Goal: Find specific page/section: Find specific page/section

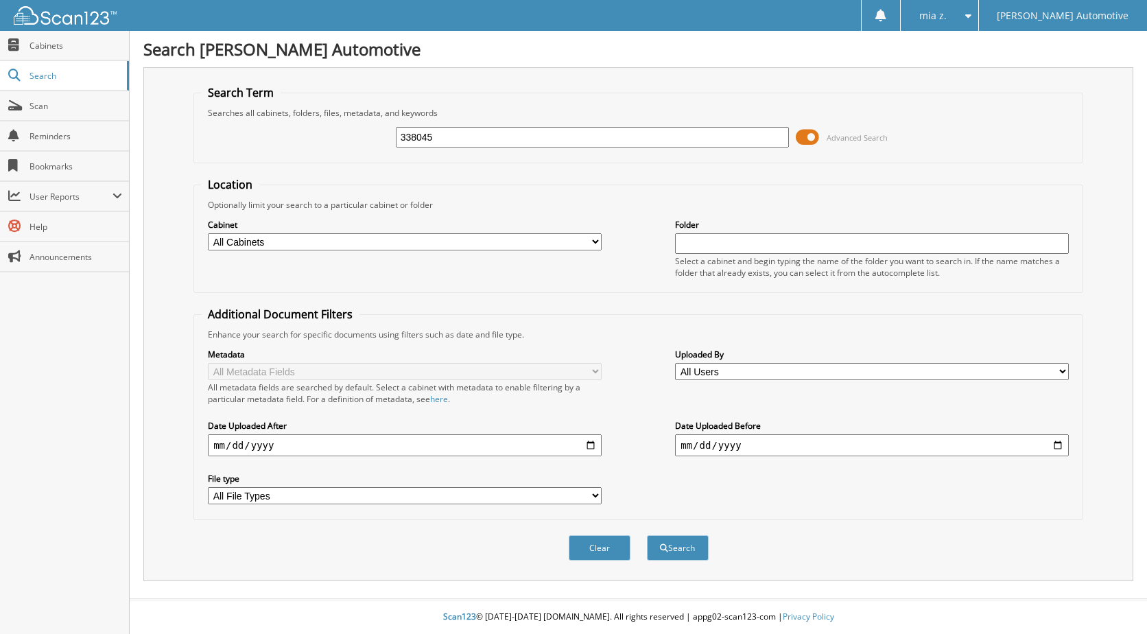
type input "338045"
click at [647, 535] on button "Search" at bounding box center [678, 547] width 62 height 25
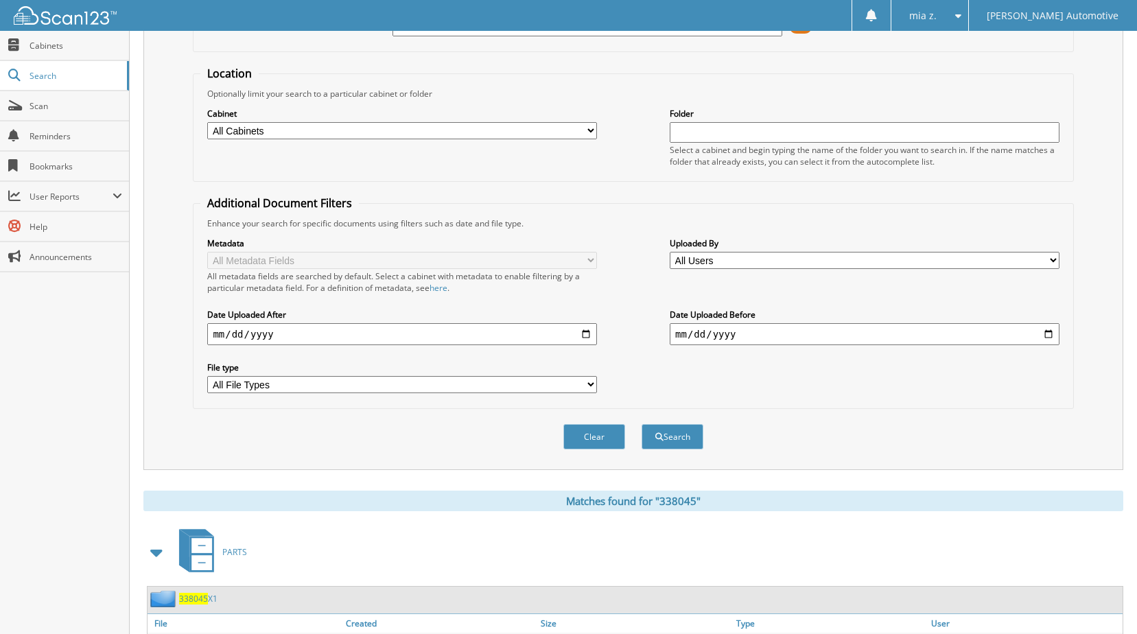
scroll to position [275, 0]
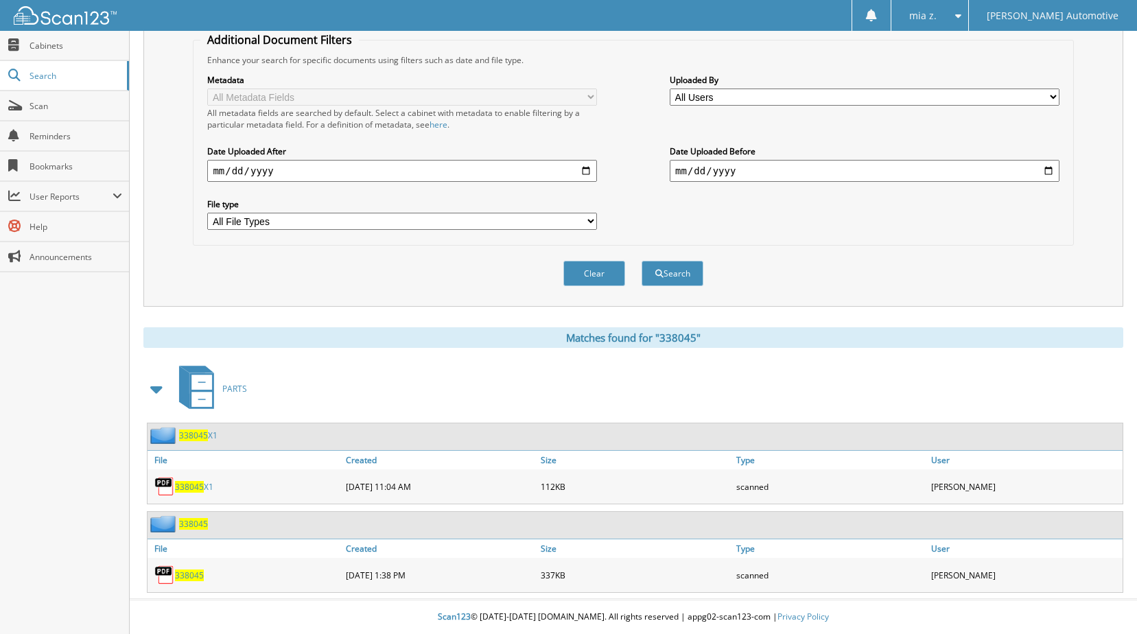
click at [179, 567] on div "338045" at bounding box center [245, 574] width 195 height 27
click at [174, 581] on img at bounding box center [164, 575] width 21 height 21
click at [180, 577] on span "338045" at bounding box center [189, 576] width 29 height 12
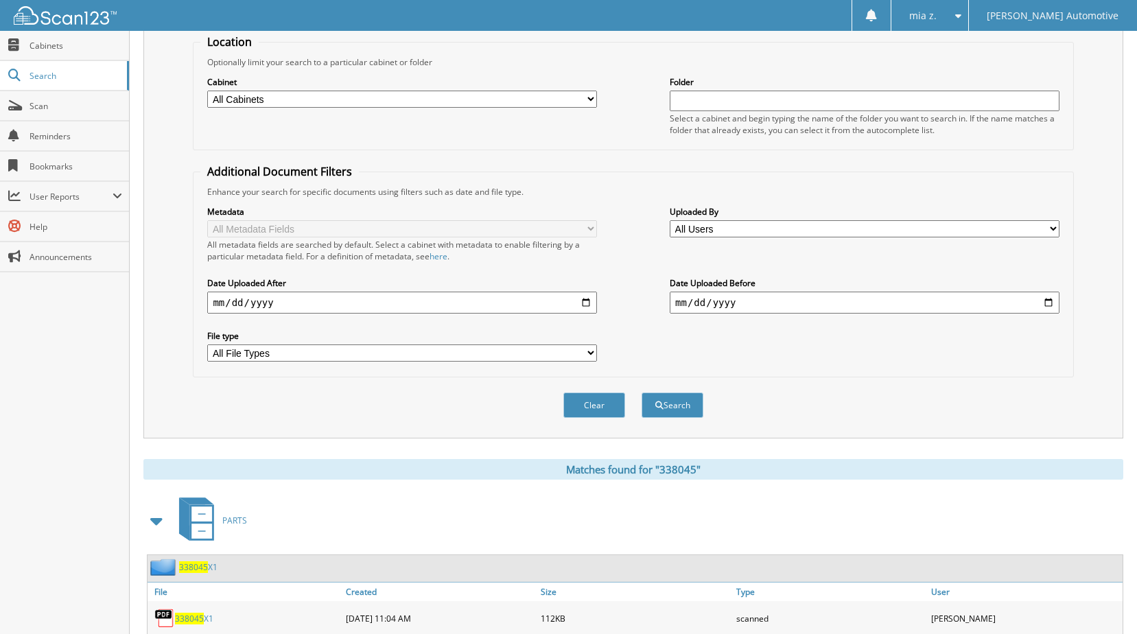
scroll to position [0, 0]
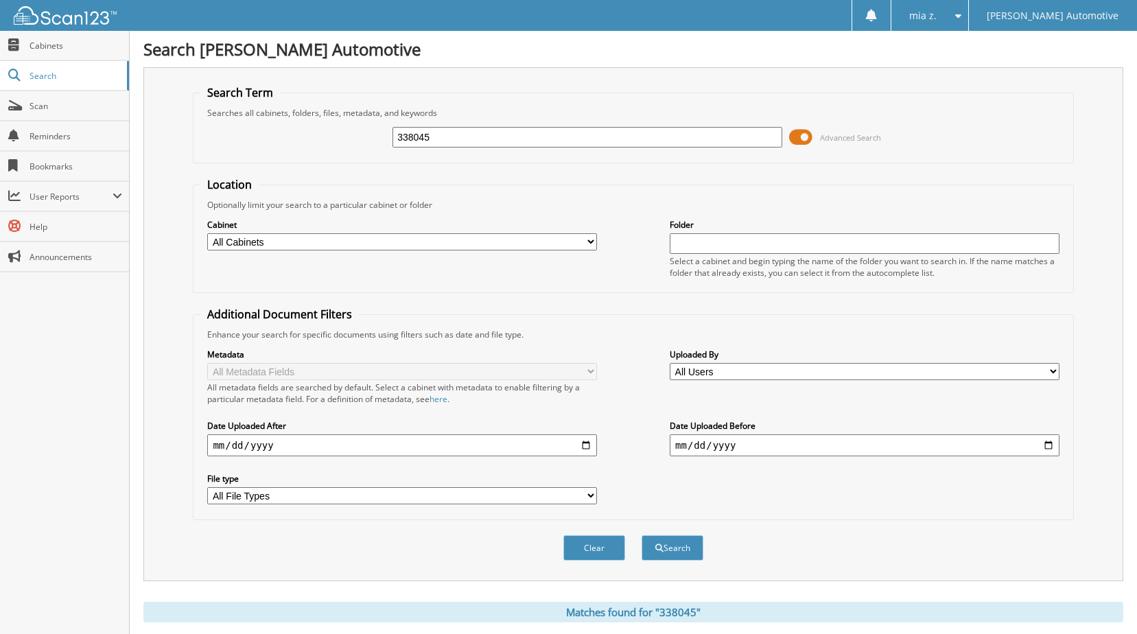
drag, startPoint x: 493, startPoint y: 137, endPoint x: 342, endPoint y: 147, distance: 151.3
click at [342, 147] on div "338045 Advanced Search" at bounding box center [632, 137] width 865 height 37
type input "337279"
click at [642, 535] on button "Search" at bounding box center [673, 547] width 62 height 25
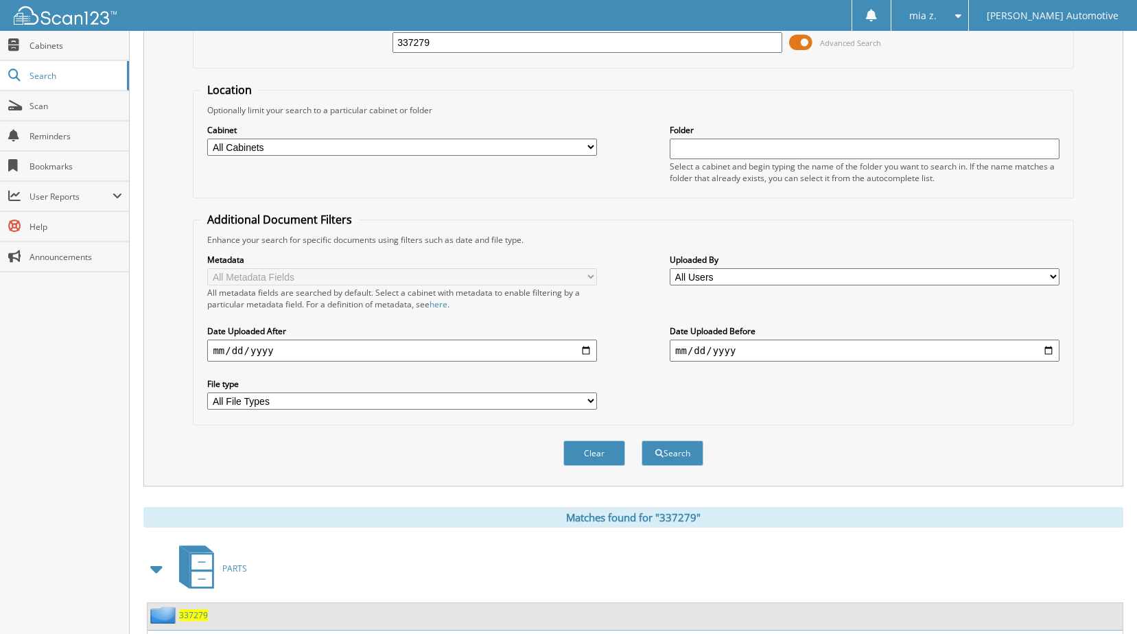
scroll to position [187, 0]
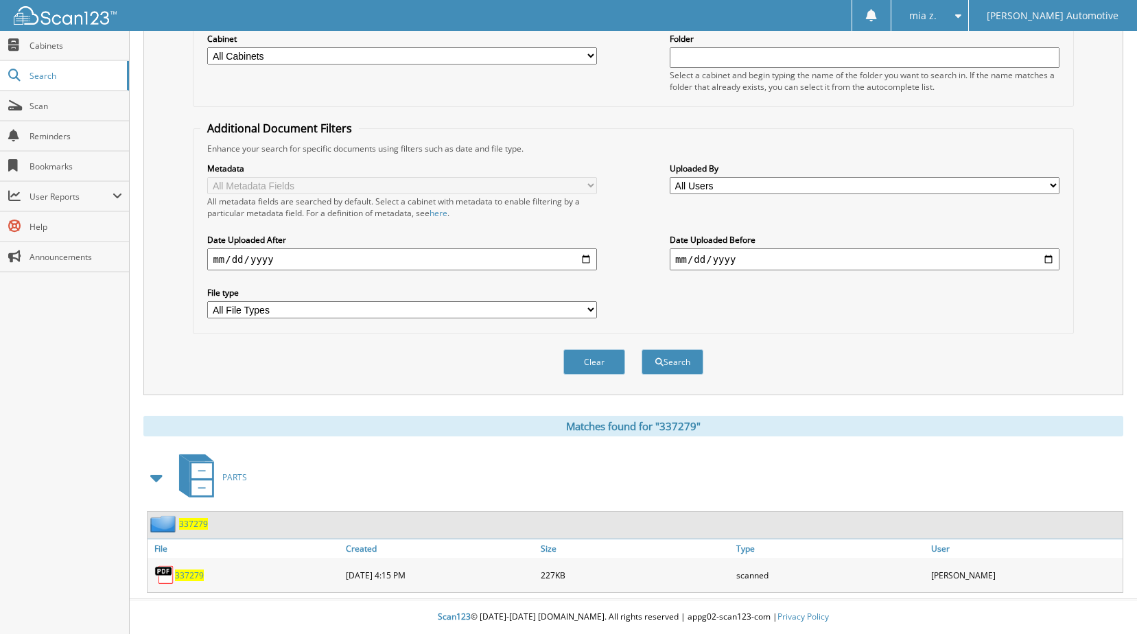
click at [189, 576] on span "337279" at bounding box center [189, 576] width 29 height 12
